Goal: Navigation & Orientation: Go to known website

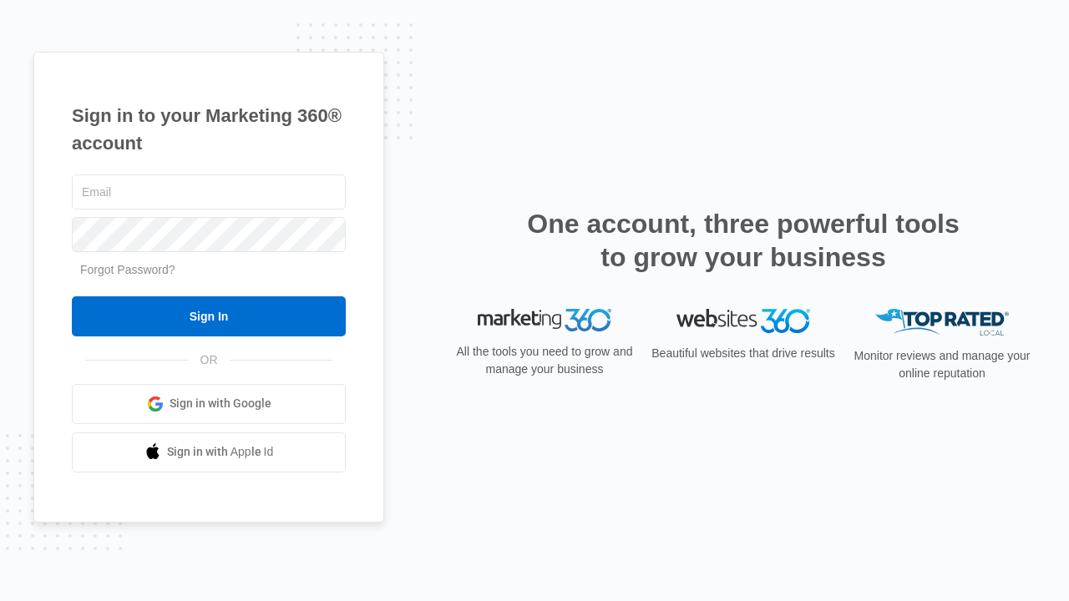
click at [269, 415] on link "Sign in with Google" at bounding box center [209, 404] width 274 height 40
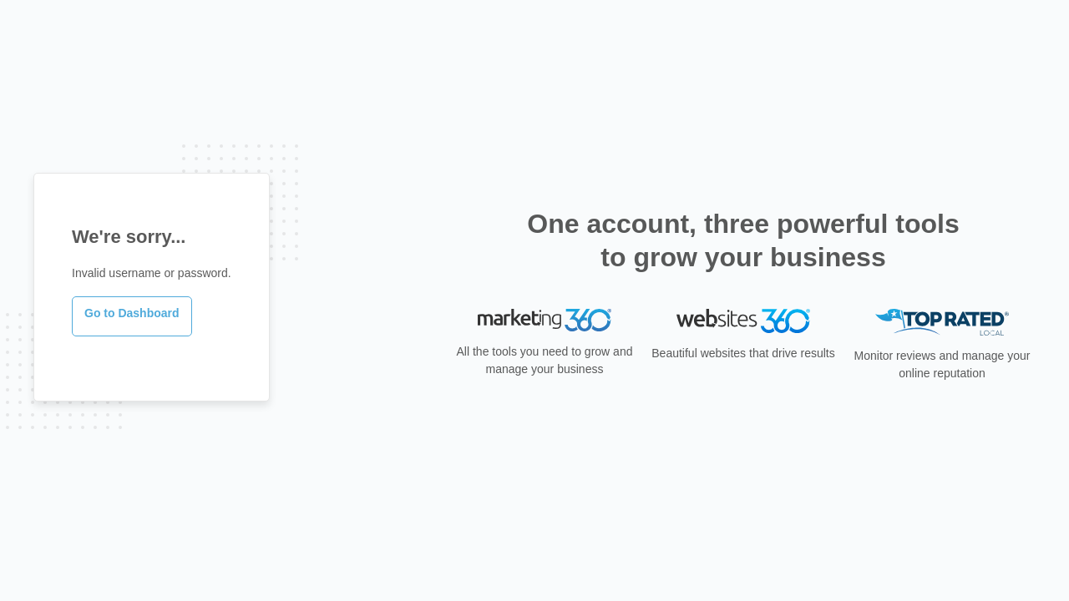
click at [173, 324] on link "Go to Dashboard" at bounding box center [132, 317] width 120 height 40
